Goal: Task Accomplishment & Management: Manage account settings

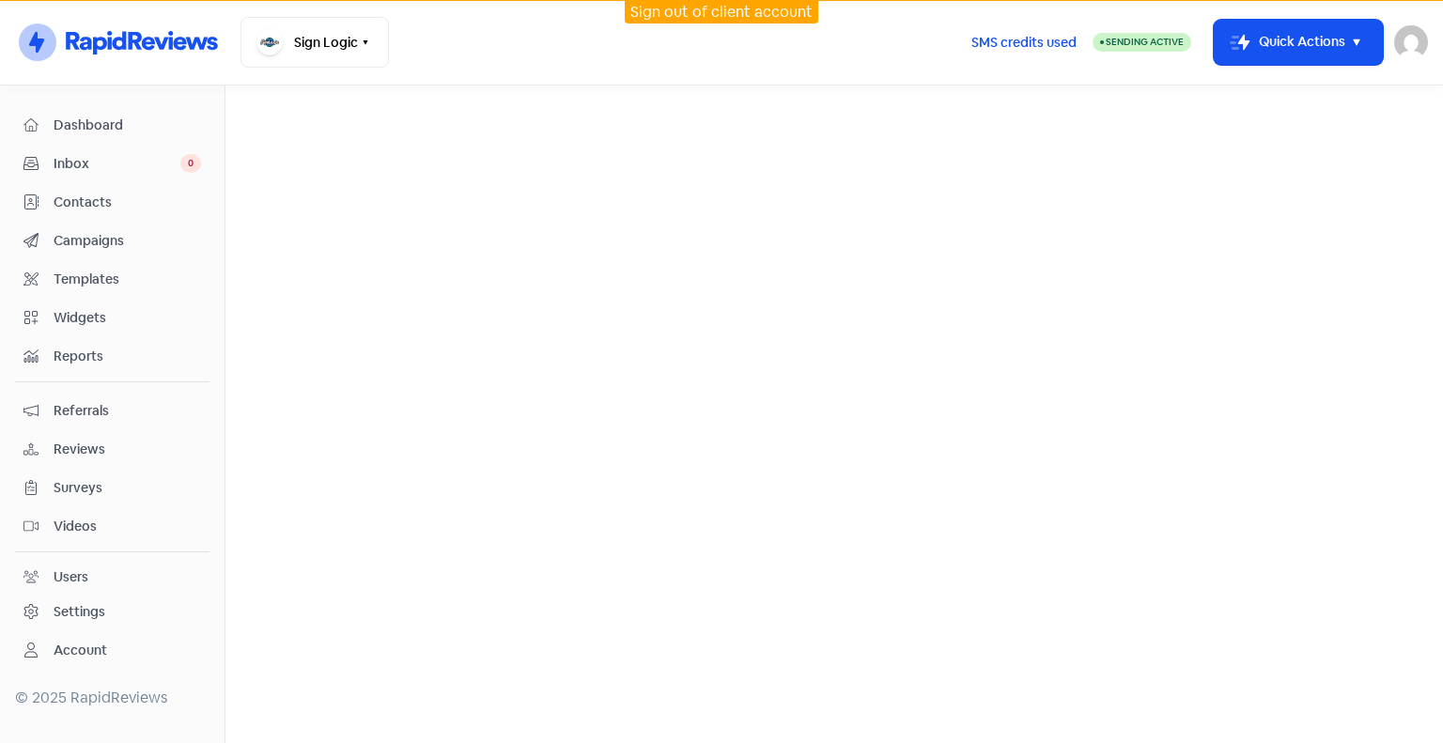
click at [101, 604] on div "Settings" at bounding box center [80, 612] width 52 height 20
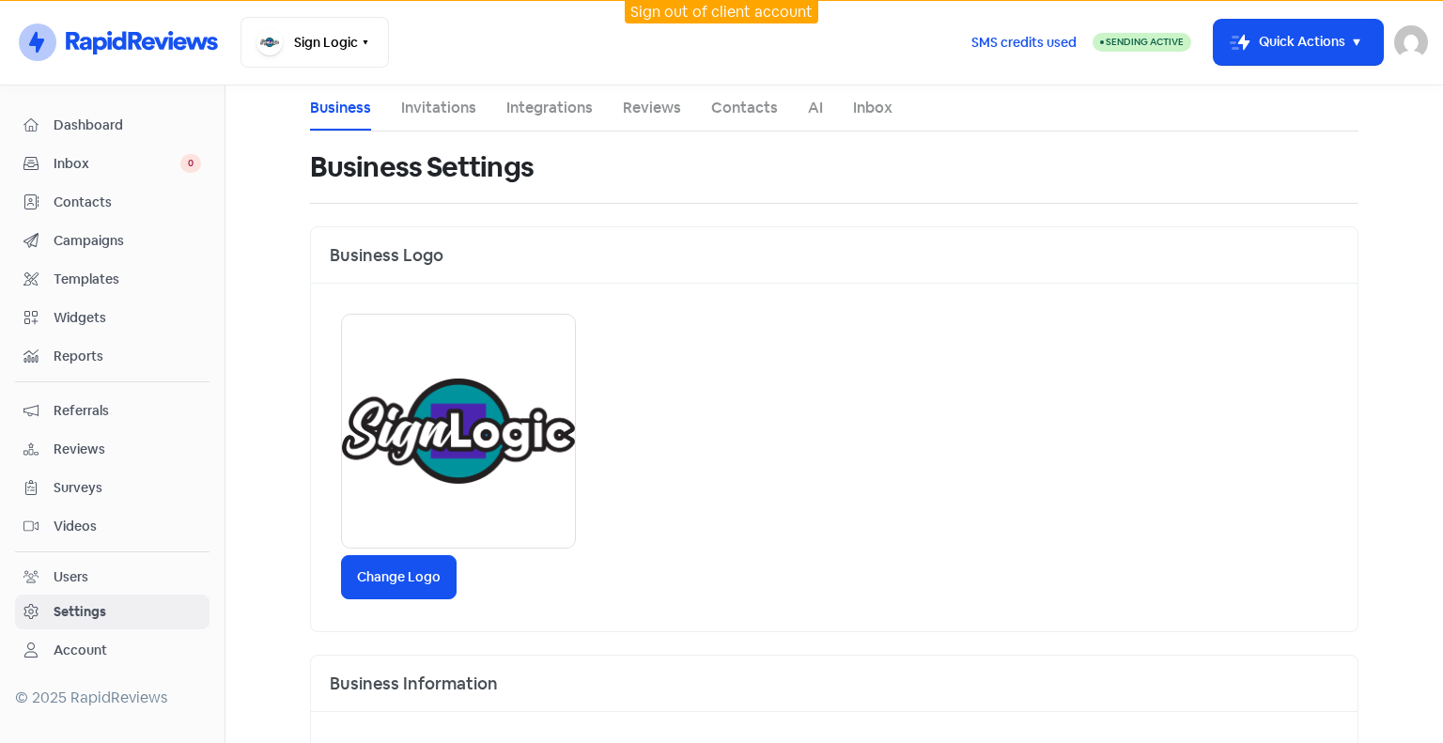
click at [440, 110] on link "Invitations" at bounding box center [438, 108] width 75 height 23
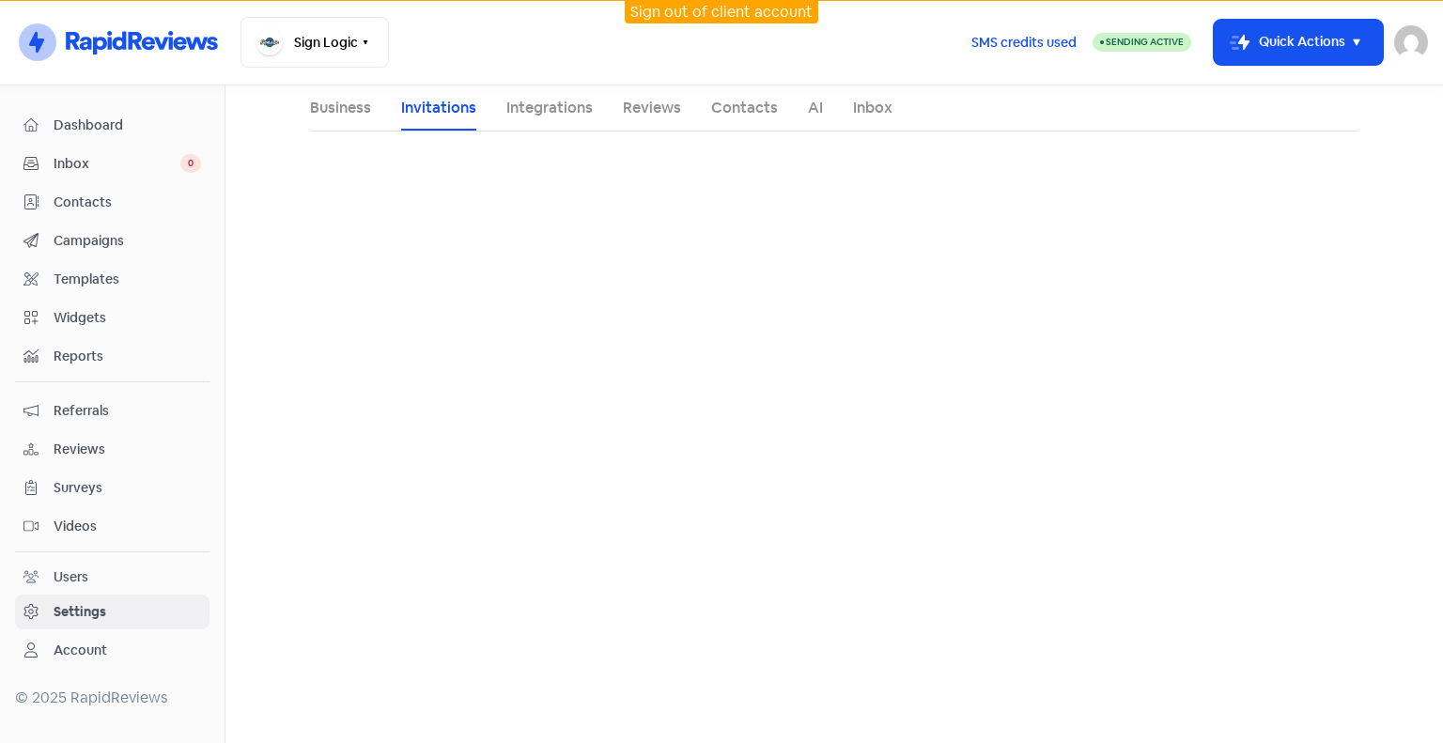
select select "Pacific/[GEOGRAPHIC_DATA]"
select select "NZ"
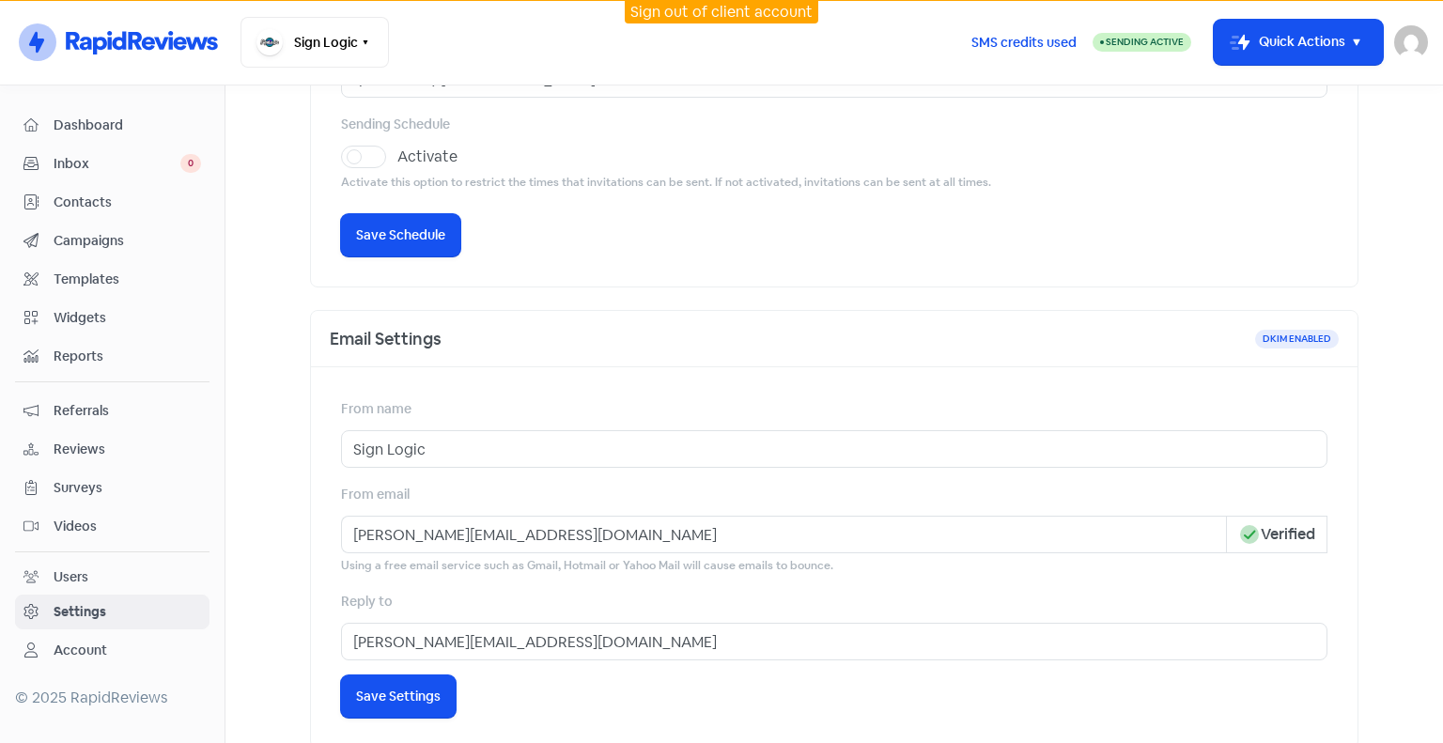
scroll to position [188, 0]
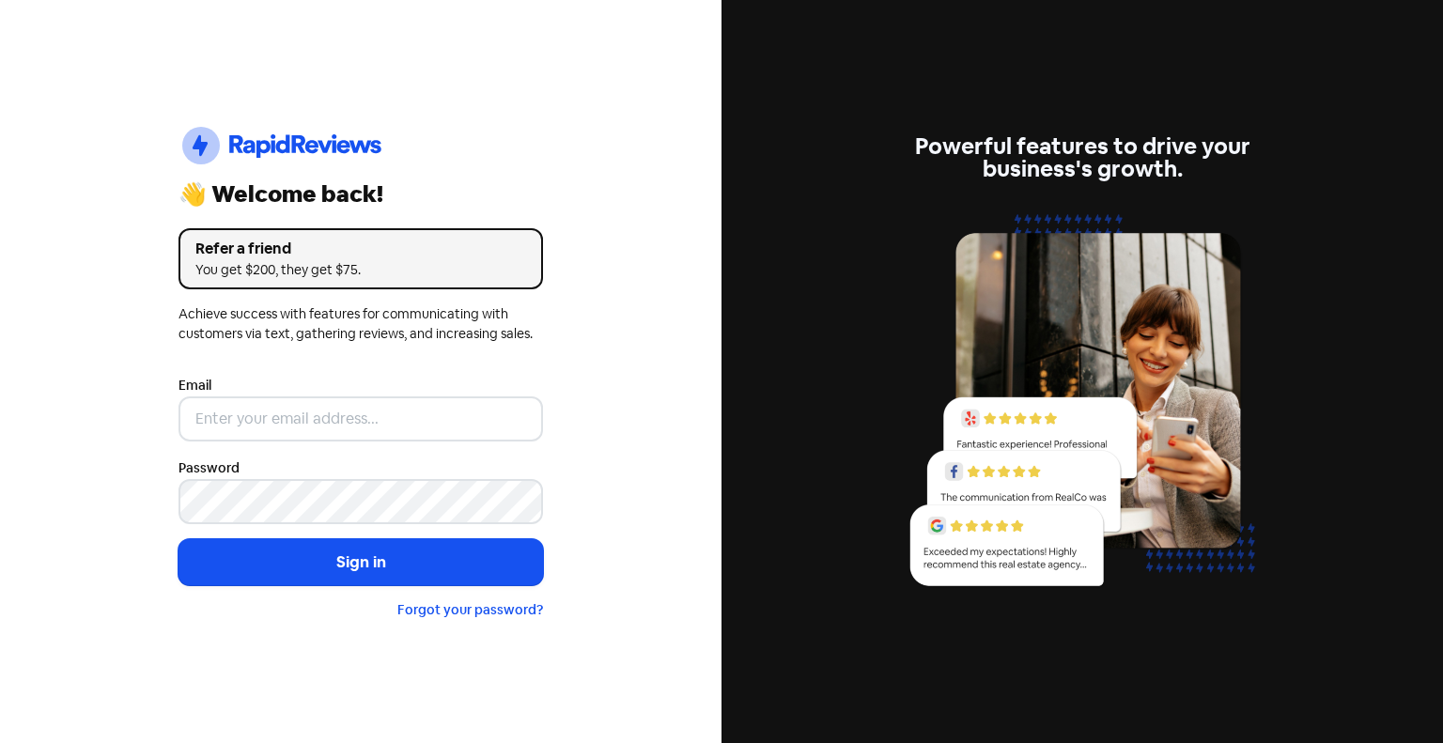
click at [0, 742] on nordpass-portal at bounding box center [0, 743] width 0 height 0
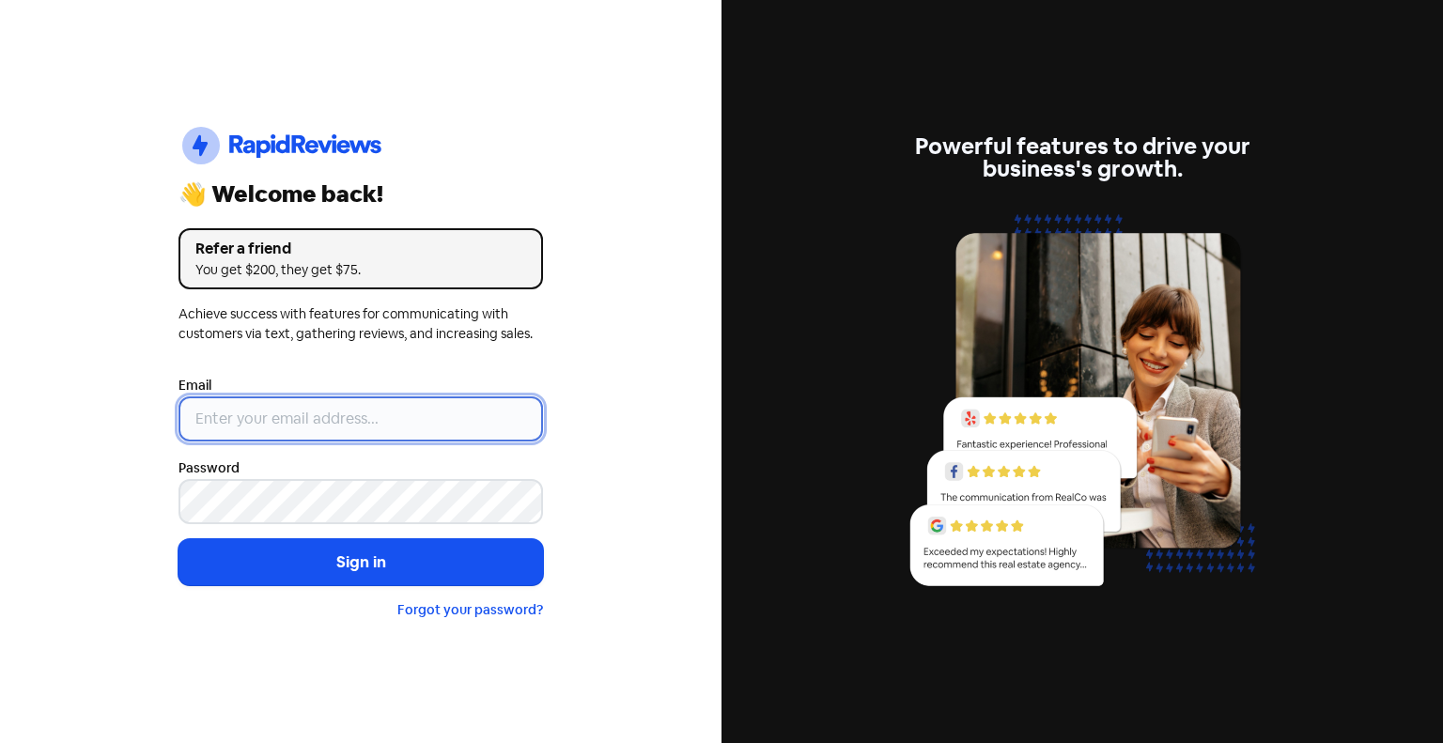
type input "support@dimple.nz"
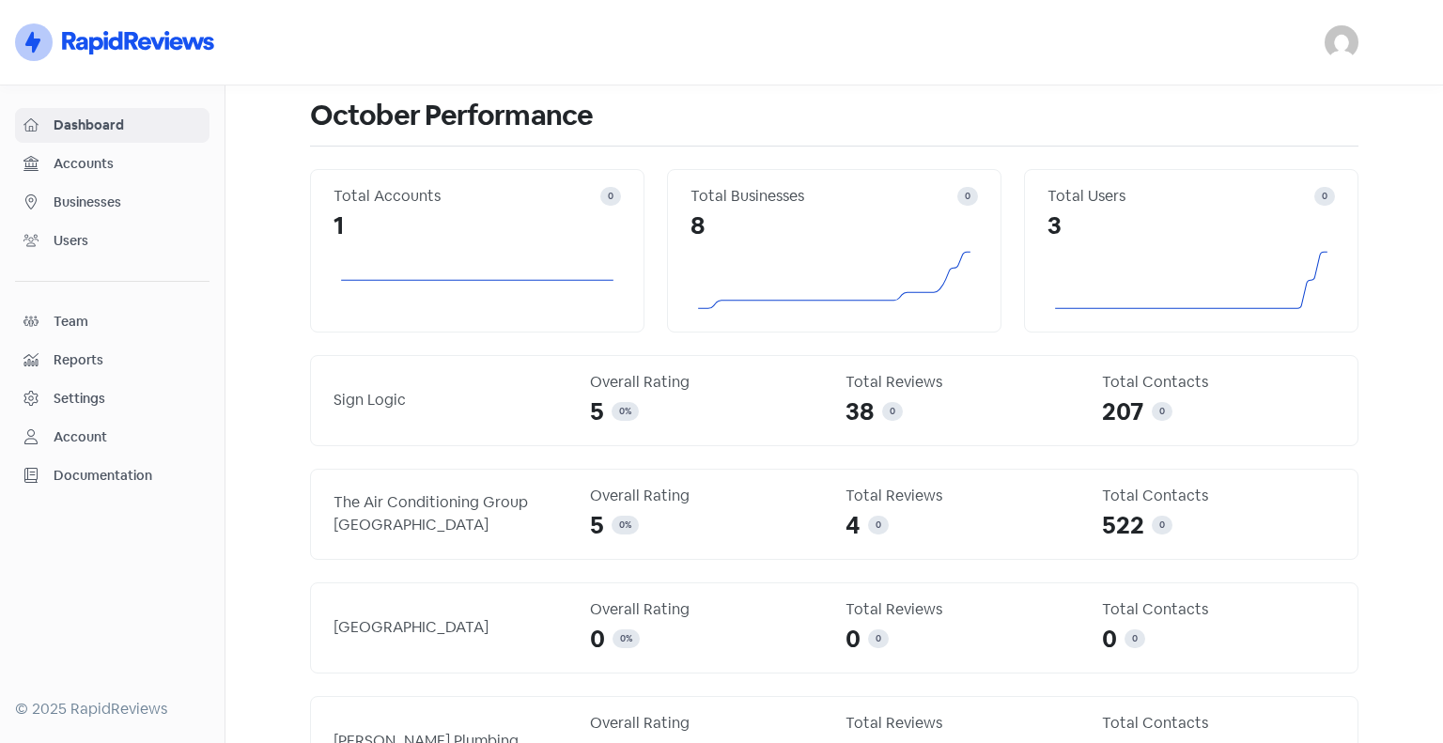
click at [86, 197] on span "Businesses" at bounding box center [128, 203] width 148 height 20
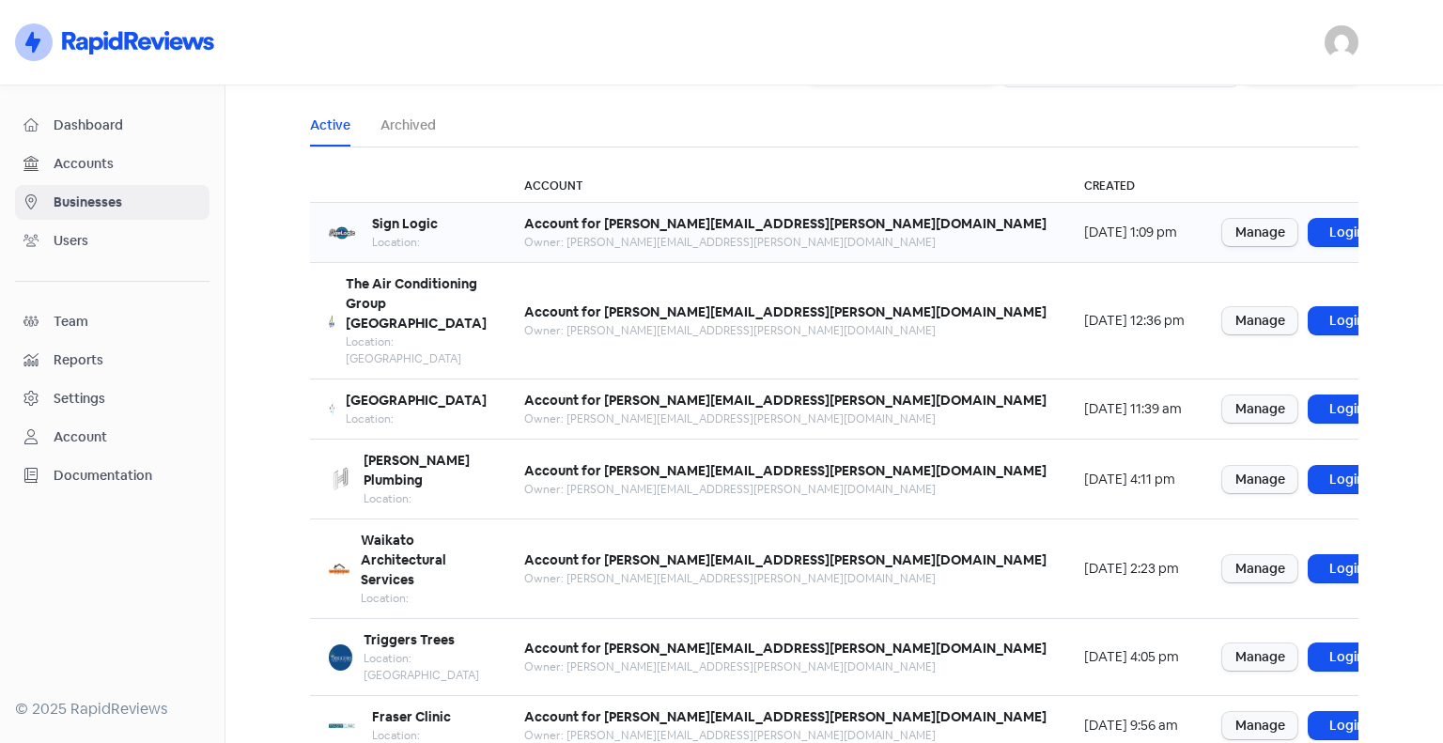
scroll to position [82, 0]
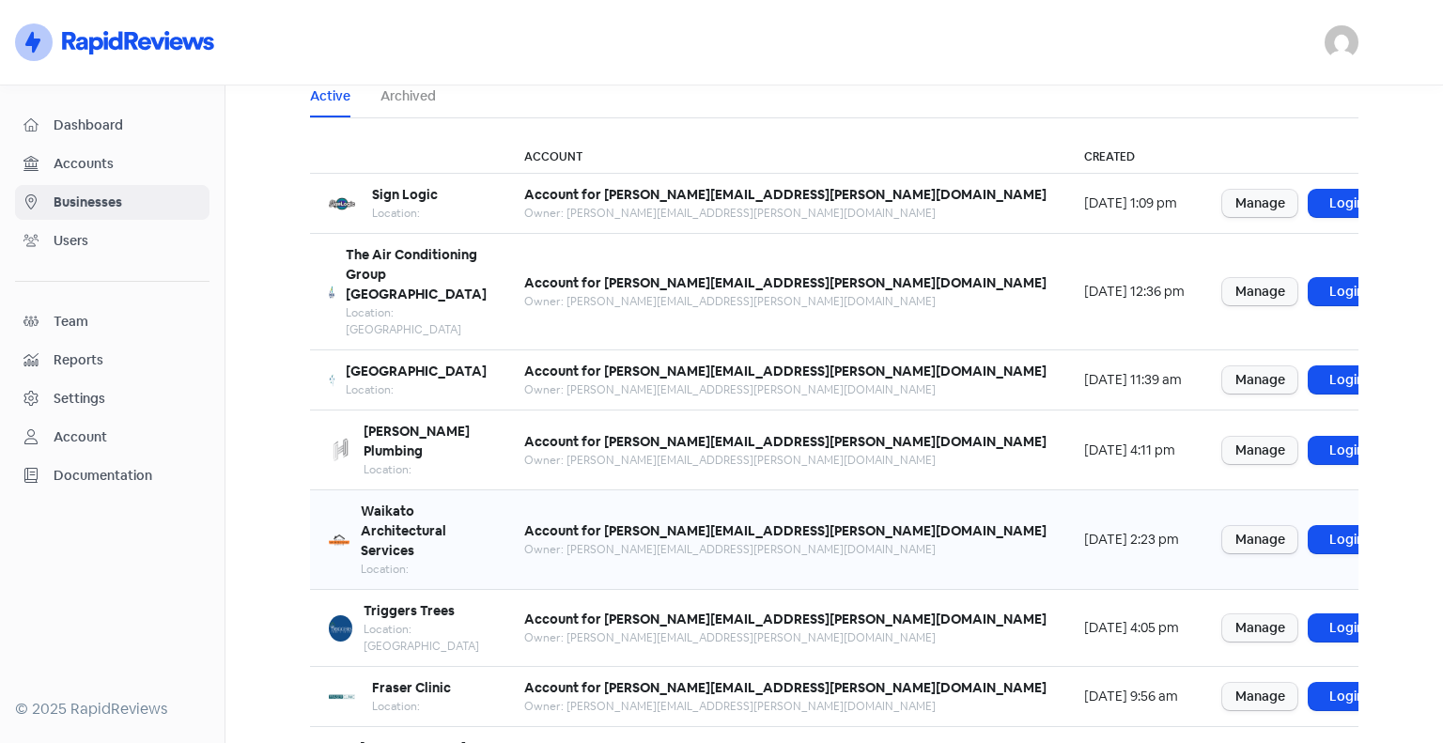
drag, startPoint x: 1293, startPoint y: 386, endPoint x: 1251, endPoint y: 427, distance: 58.5
click at [1309, 437] on link "Login" at bounding box center [1346, 450] width 75 height 27
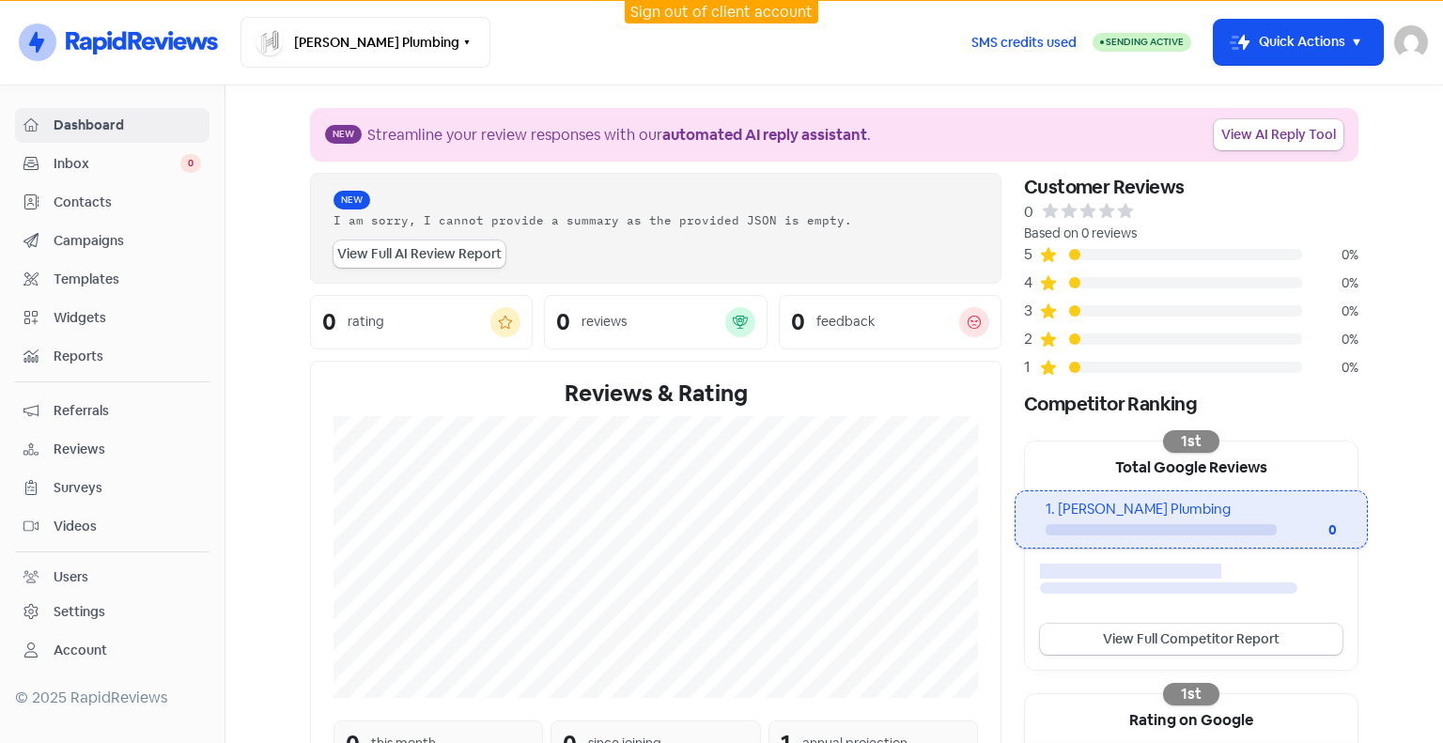
click at [78, 595] on link "Settings" at bounding box center [112, 612] width 194 height 35
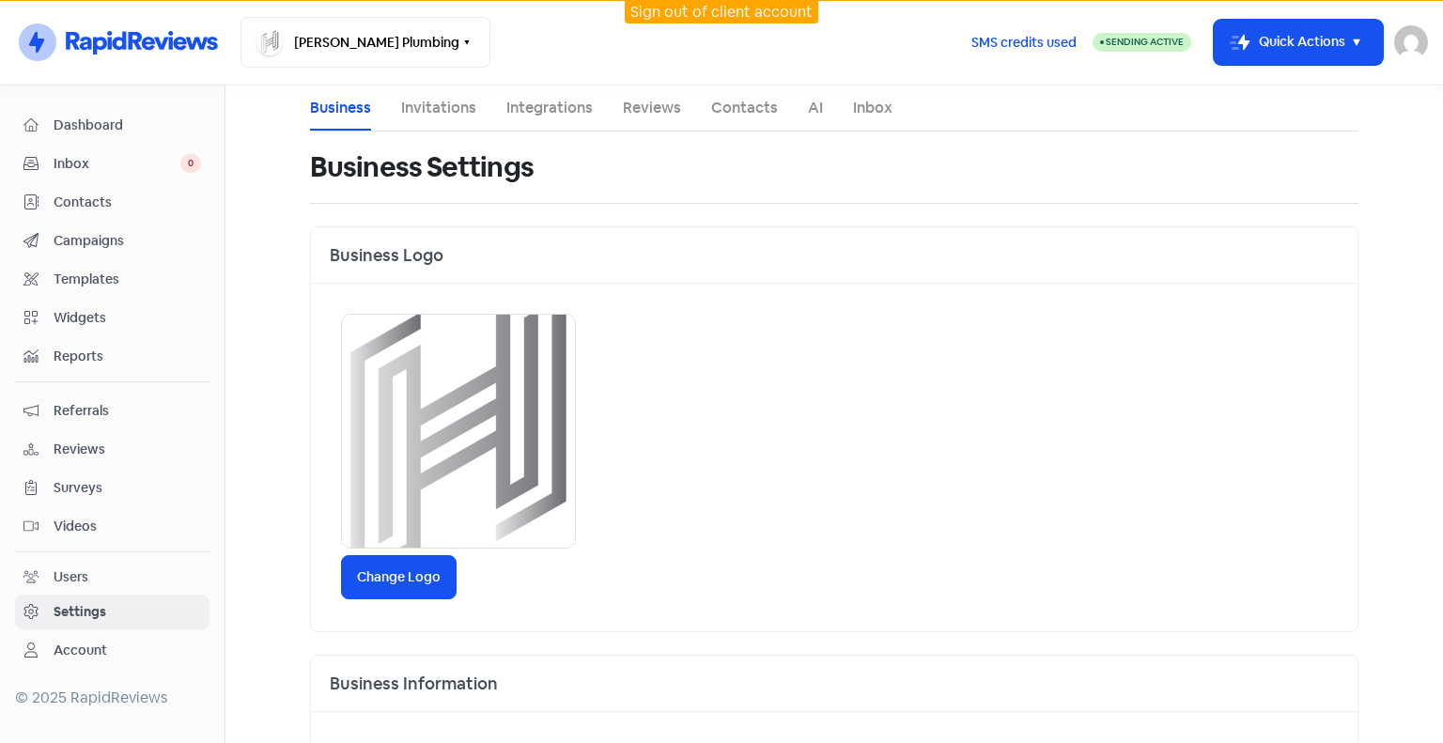
click at [445, 107] on link "Invitations" at bounding box center [438, 108] width 75 height 23
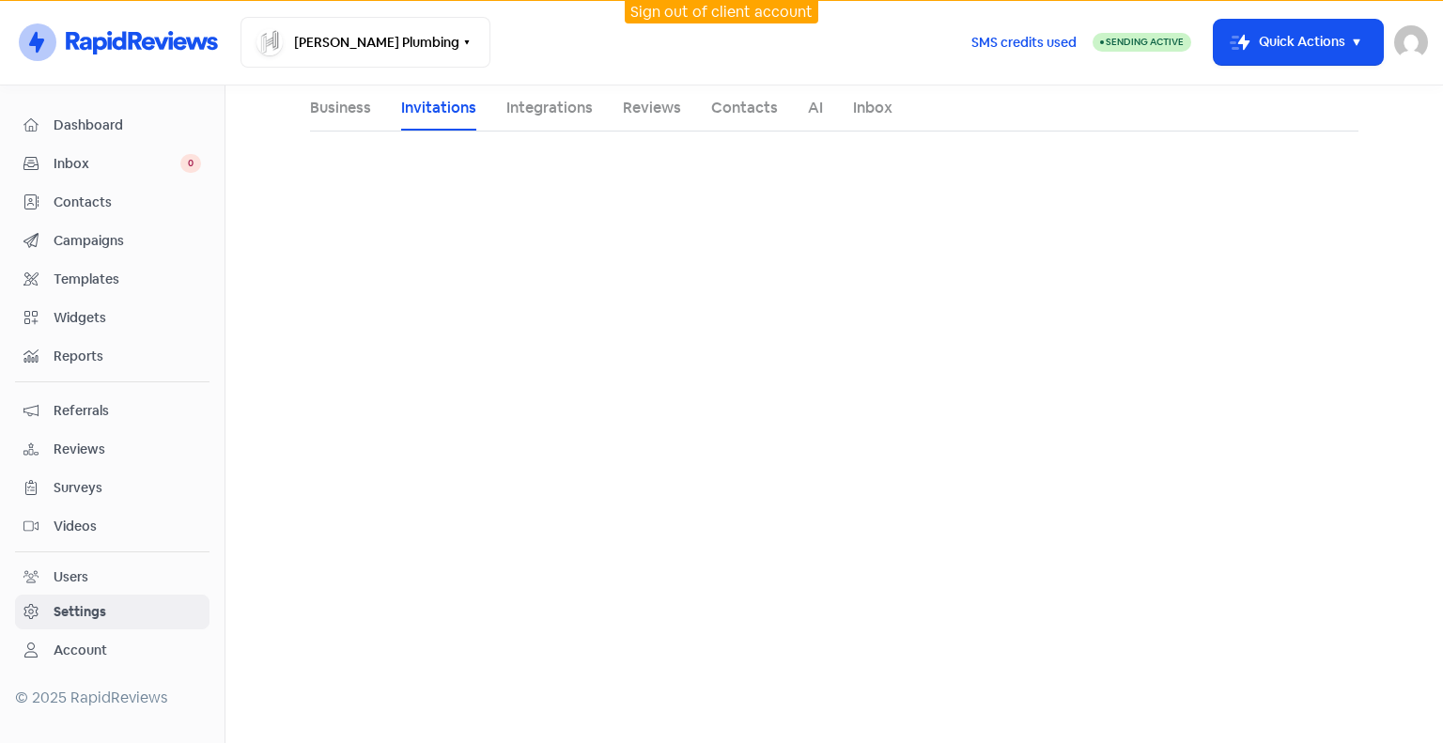
select select "Pacific/[GEOGRAPHIC_DATA]"
select select "NZ"
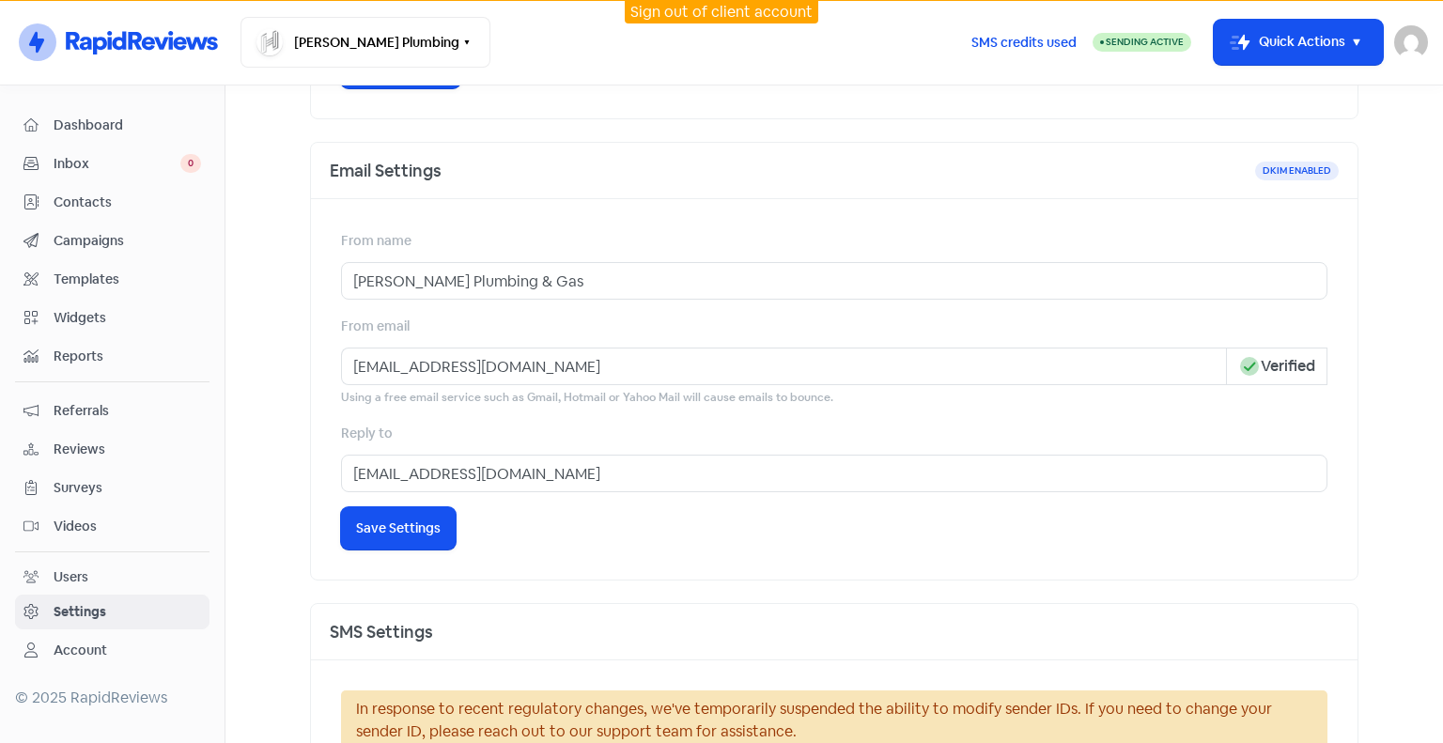
scroll to position [470, 0]
